Goal: Information Seeking & Learning: Learn about a topic

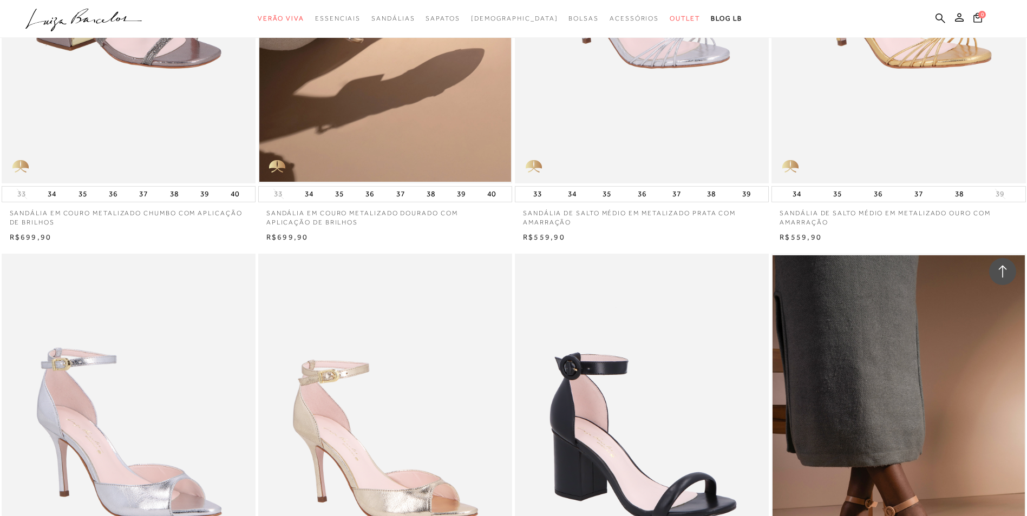
scroll to position [2219, 0]
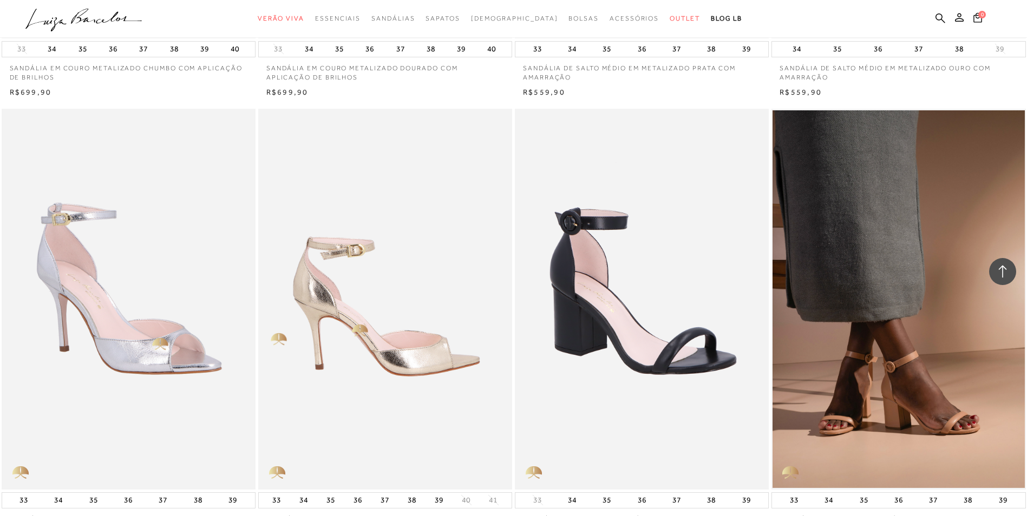
click at [348, 325] on img at bounding box center [385, 299] width 253 height 381
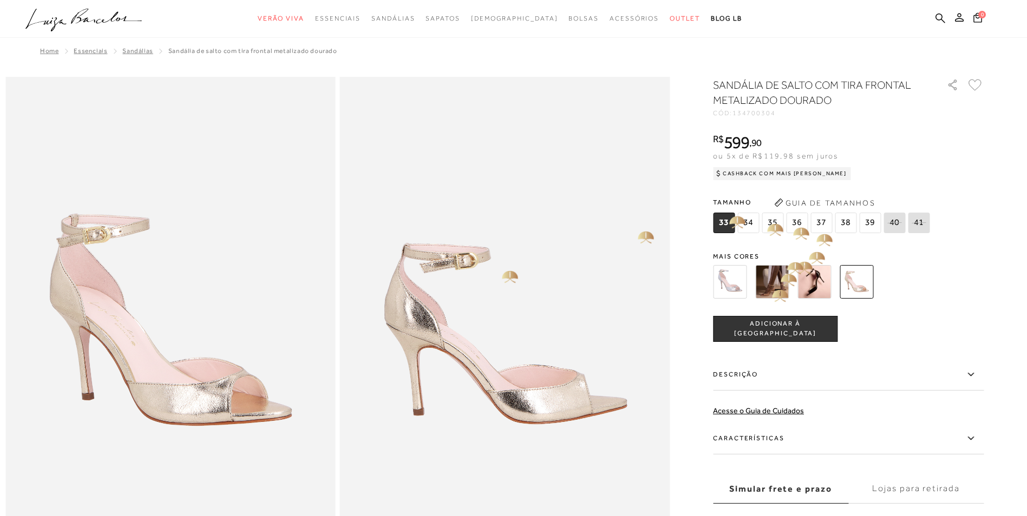
click at [775, 285] on img at bounding box center [772, 282] width 34 height 34
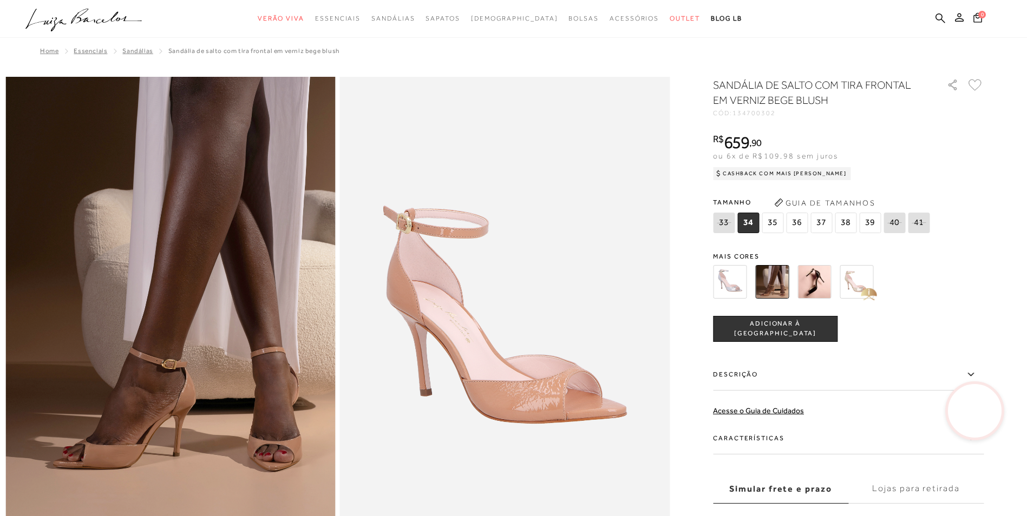
click at [862, 284] on img at bounding box center [856, 282] width 34 height 34
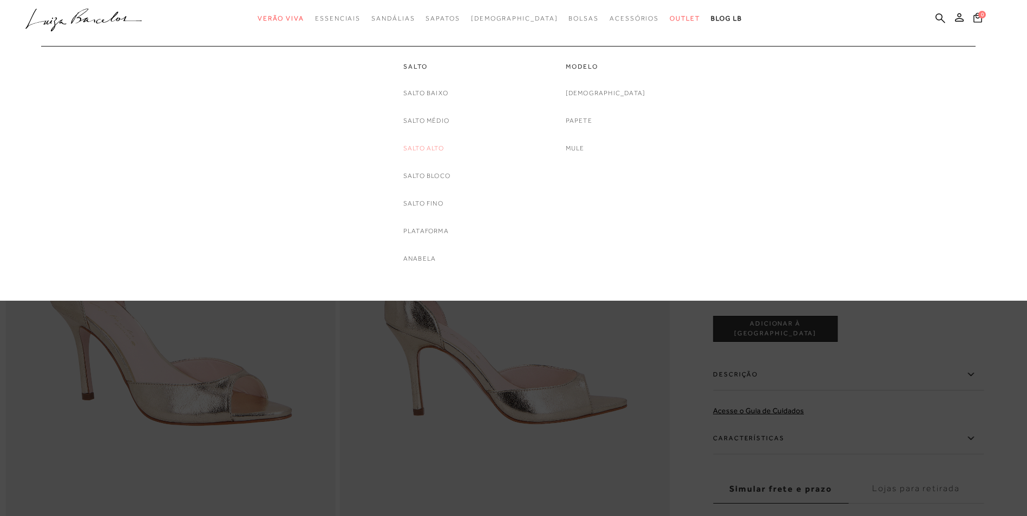
click at [420, 145] on link "Salto Alto" at bounding box center [423, 148] width 41 height 11
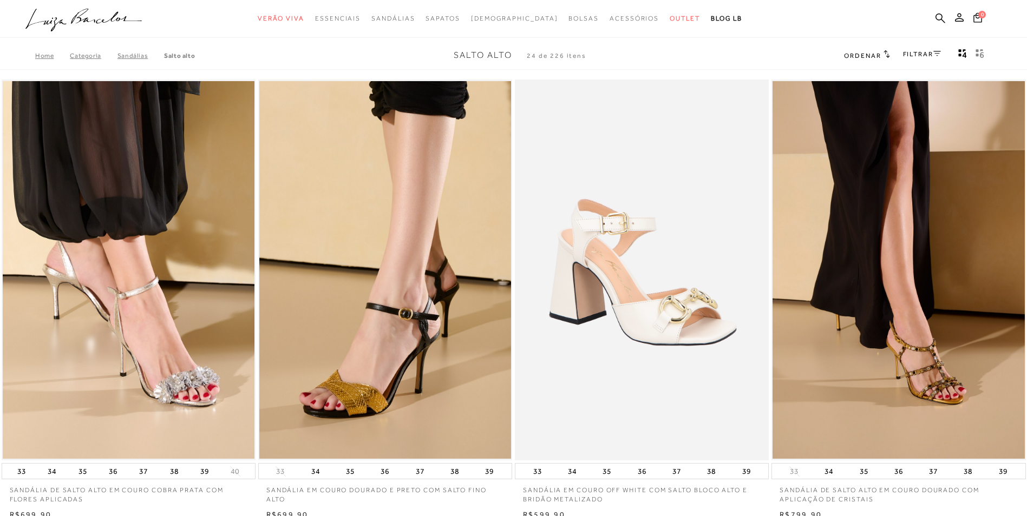
click at [886, 52] on icon at bounding box center [886, 54] width 6 height 8
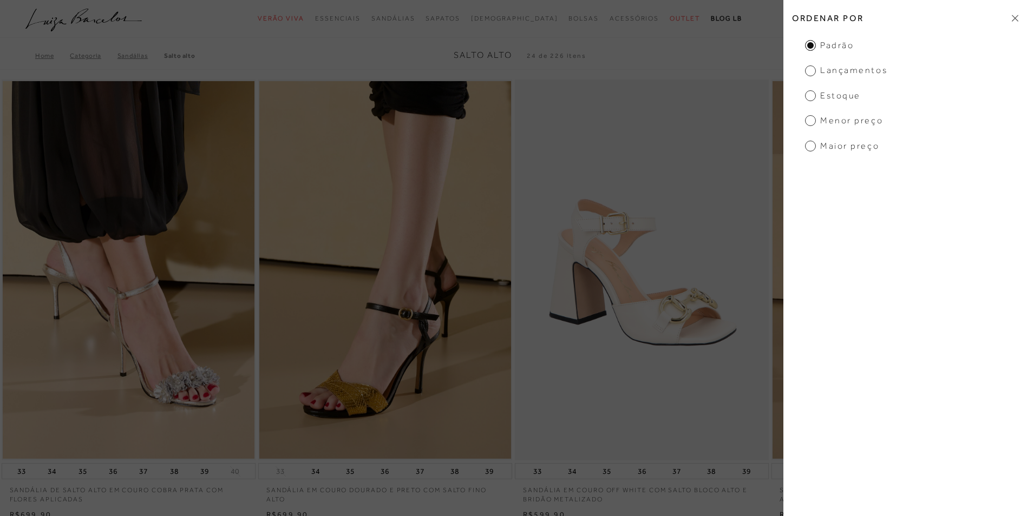
click at [808, 73] on span "Lançamentos" at bounding box center [846, 70] width 82 height 12
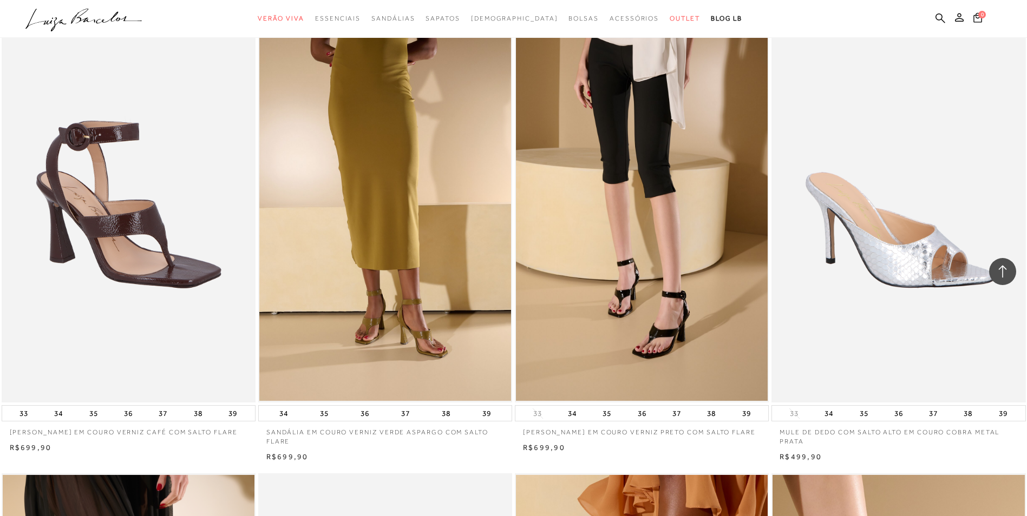
scroll to position [974, 0]
